Goal: Task Accomplishment & Management: Use online tool/utility

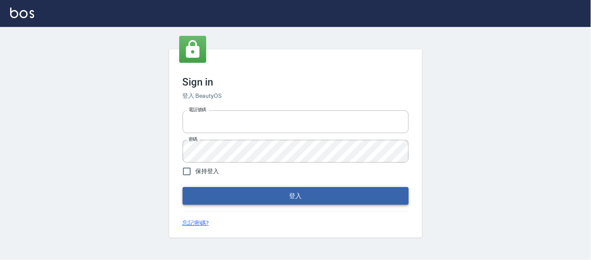
type input "25866822"
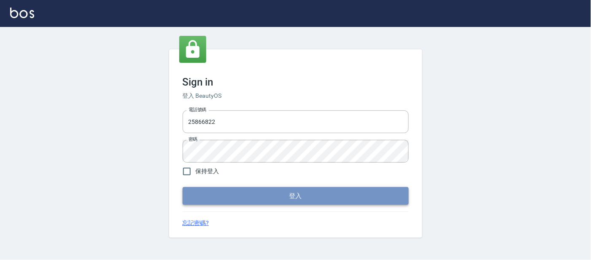
click at [232, 194] on button "登入" at bounding box center [296, 196] width 226 height 18
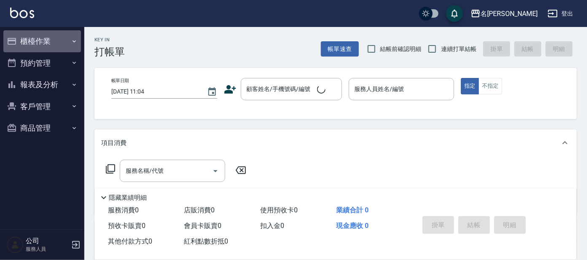
click at [45, 40] on button "櫃檯作業" at bounding box center [42, 41] width 78 height 22
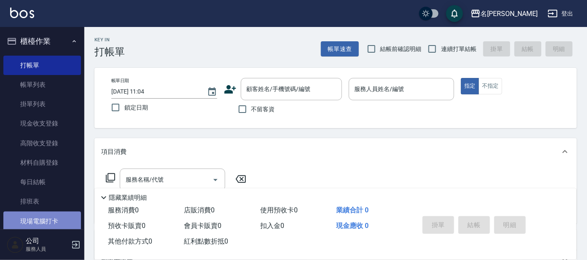
click at [42, 218] on link "現場電腦打卡" at bounding box center [42, 221] width 78 height 19
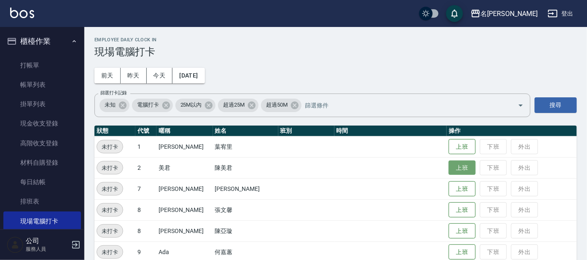
click at [449, 165] on button "上班" at bounding box center [462, 168] width 27 height 15
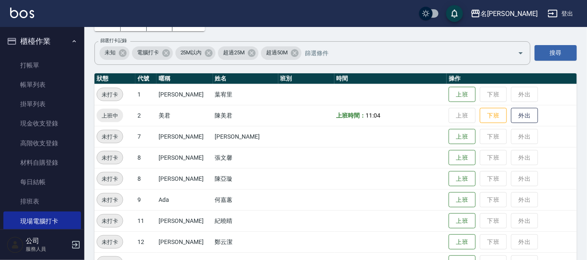
scroll to position [118, 0]
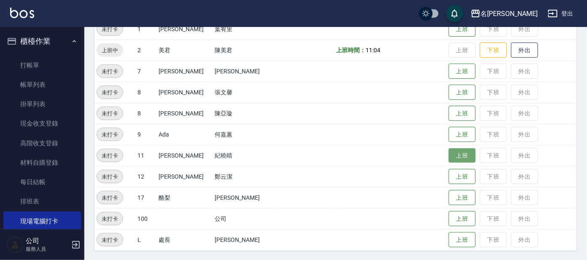
click at [457, 153] on button "上班" at bounding box center [462, 155] width 27 height 15
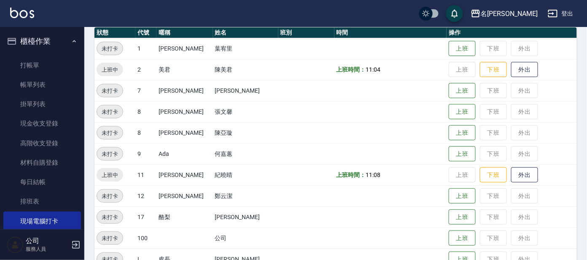
scroll to position [65, 0]
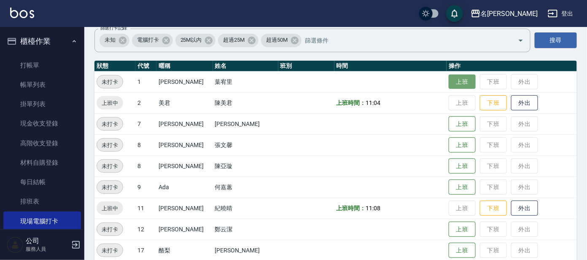
click at [449, 81] on button "上班" at bounding box center [462, 82] width 27 height 15
click at [460, 153] on td "上班 下班 外出" at bounding box center [511, 144] width 130 height 21
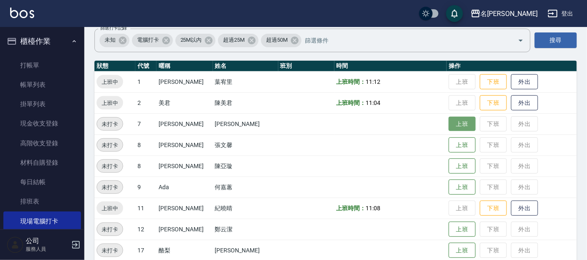
click at [452, 119] on button "上班" at bounding box center [462, 124] width 27 height 15
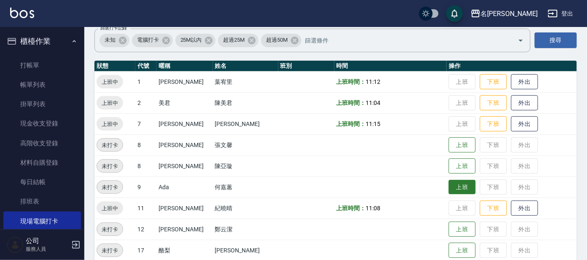
click at [449, 189] on button "上班" at bounding box center [462, 187] width 27 height 15
